Goal: Information Seeking & Learning: Compare options

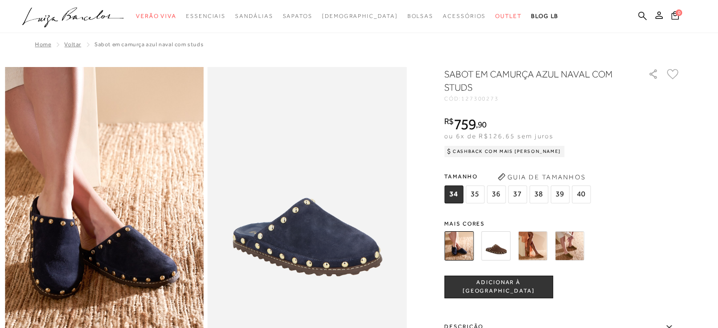
click at [503, 245] on img at bounding box center [495, 245] width 29 height 29
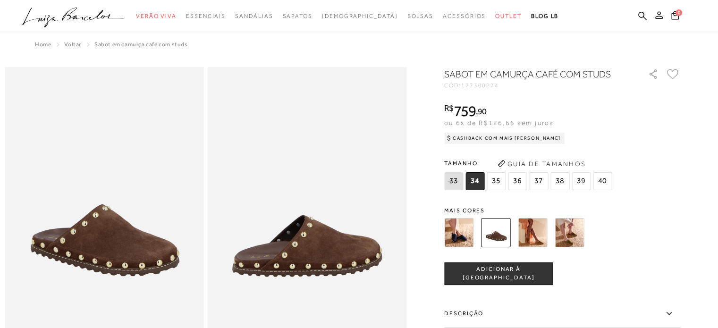
click at [533, 231] on img at bounding box center [532, 232] width 29 height 29
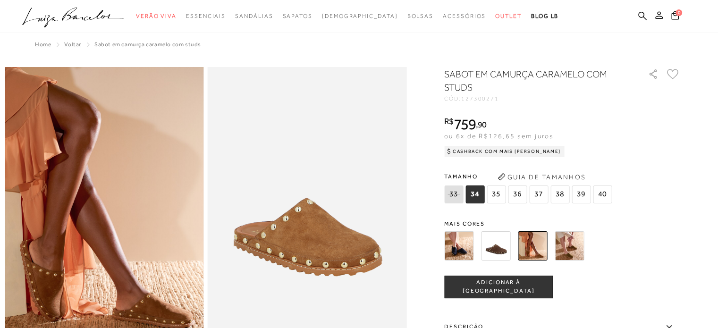
click at [573, 243] on img at bounding box center [569, 245] width 29 height 29
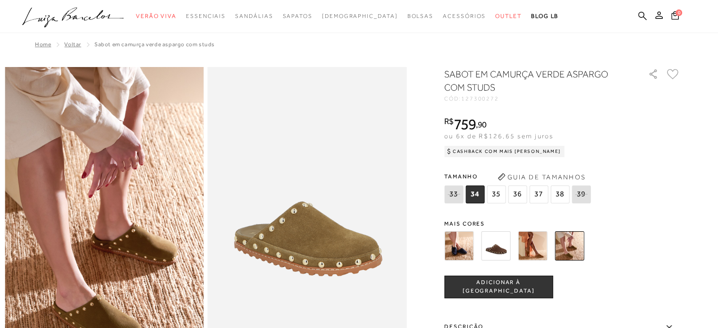
click at [466, 248] on img at bounding box center [458, 245] width 29 height 29
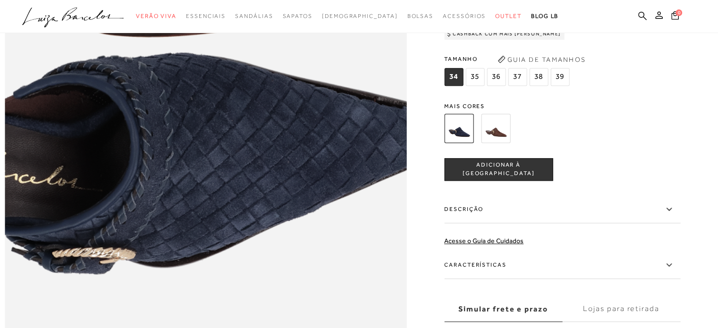
scroll to position [661, 0]
